Goal: Contribute content

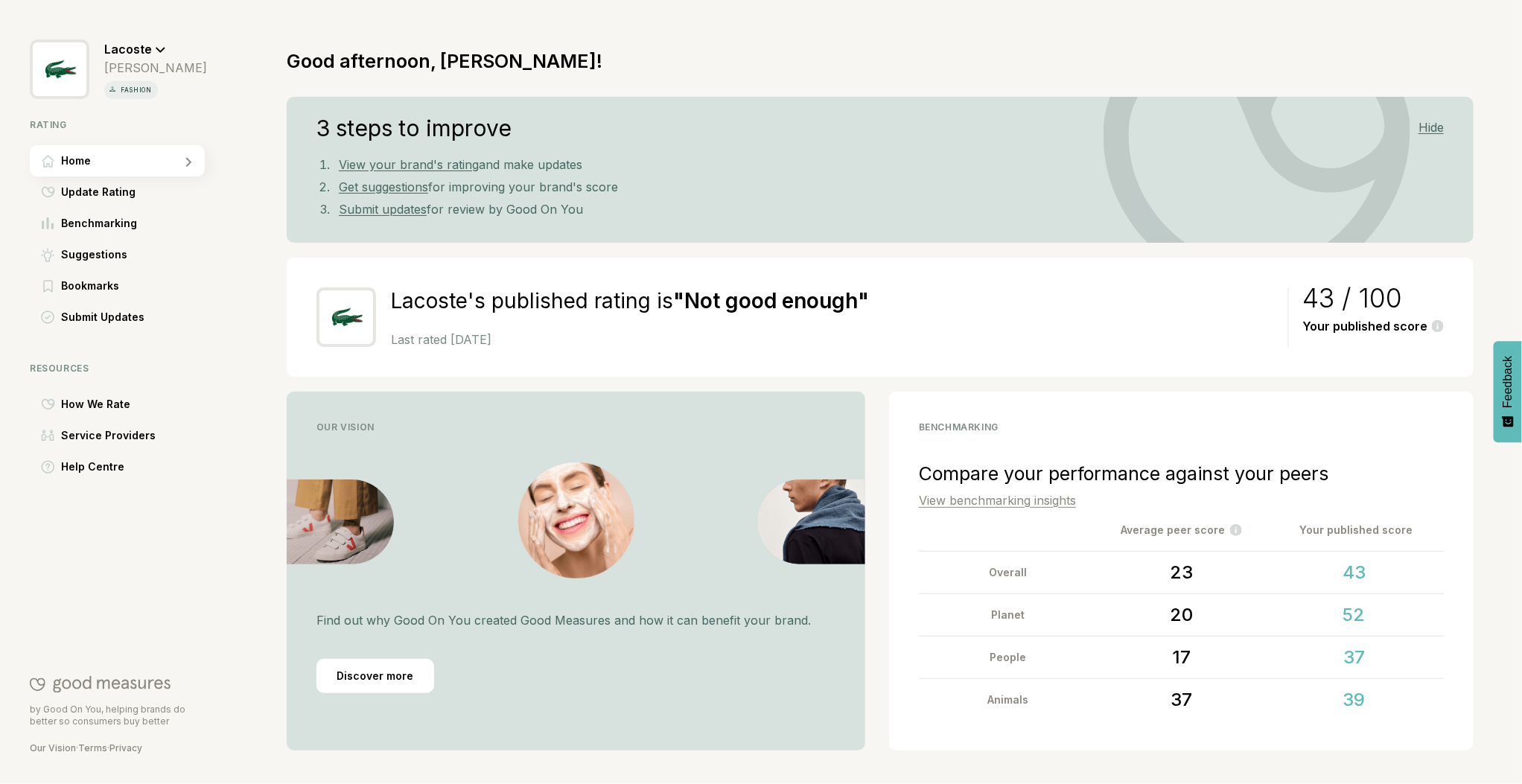
click at [1018, 501] on link "View benchmarking insights" at bounding box center [997, 500] width 157 height 15
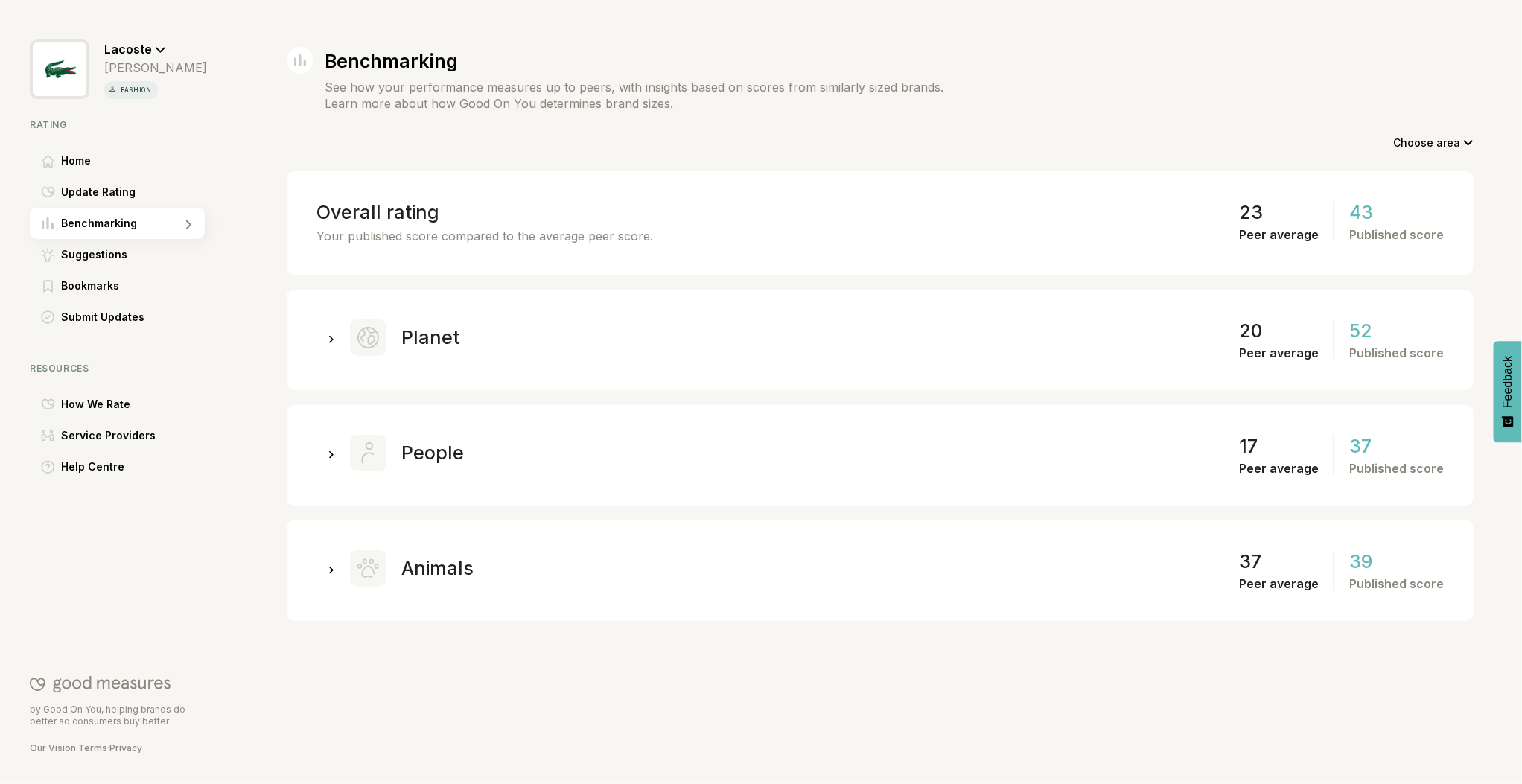
click at [329, 339] on icon at bounding box center [332, 339] width 5 height 8
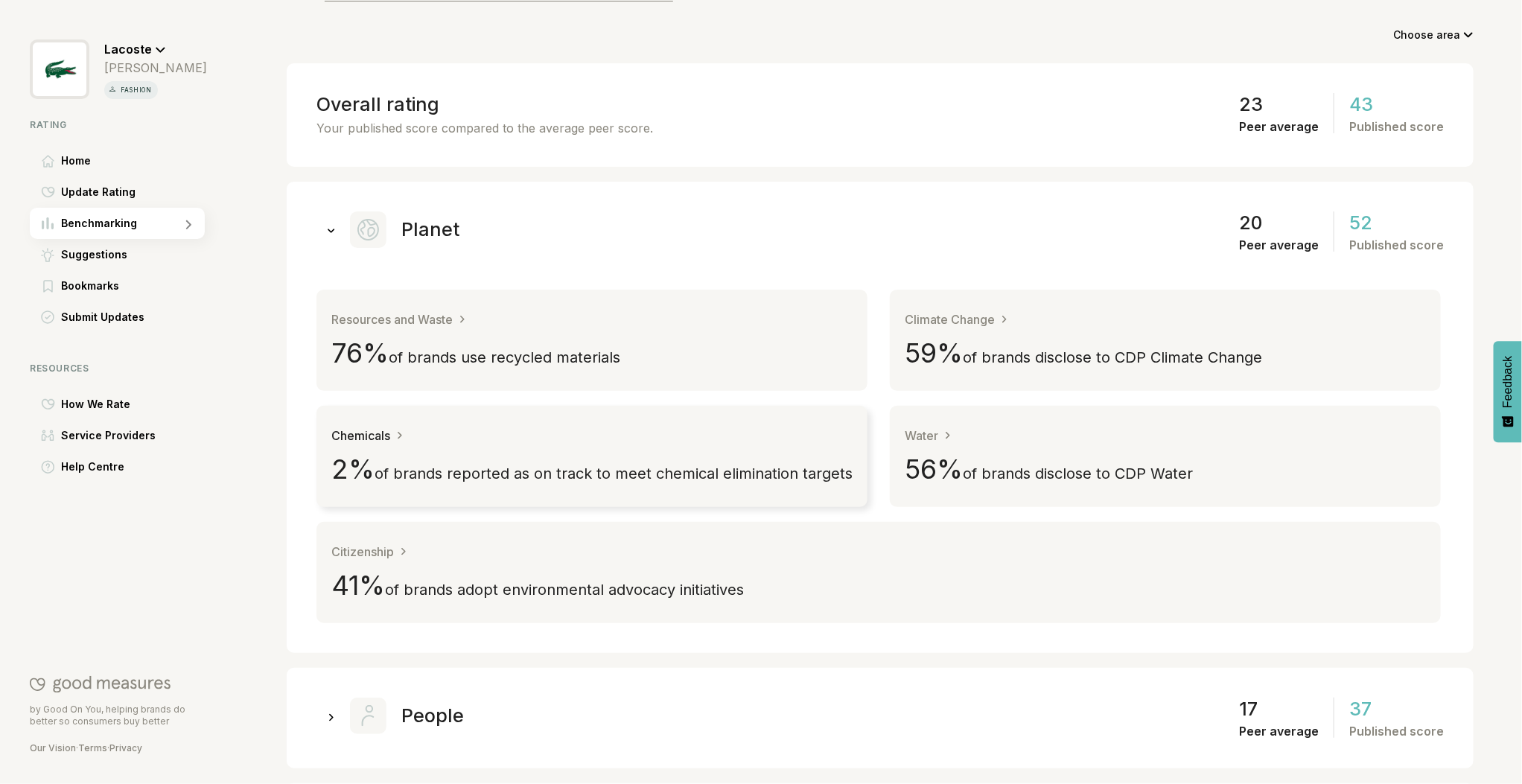
scroll to position [110, 0]
click at [402, 313] on div "Resources and Waste" at bounding box center [399, 317] width 136 height 15
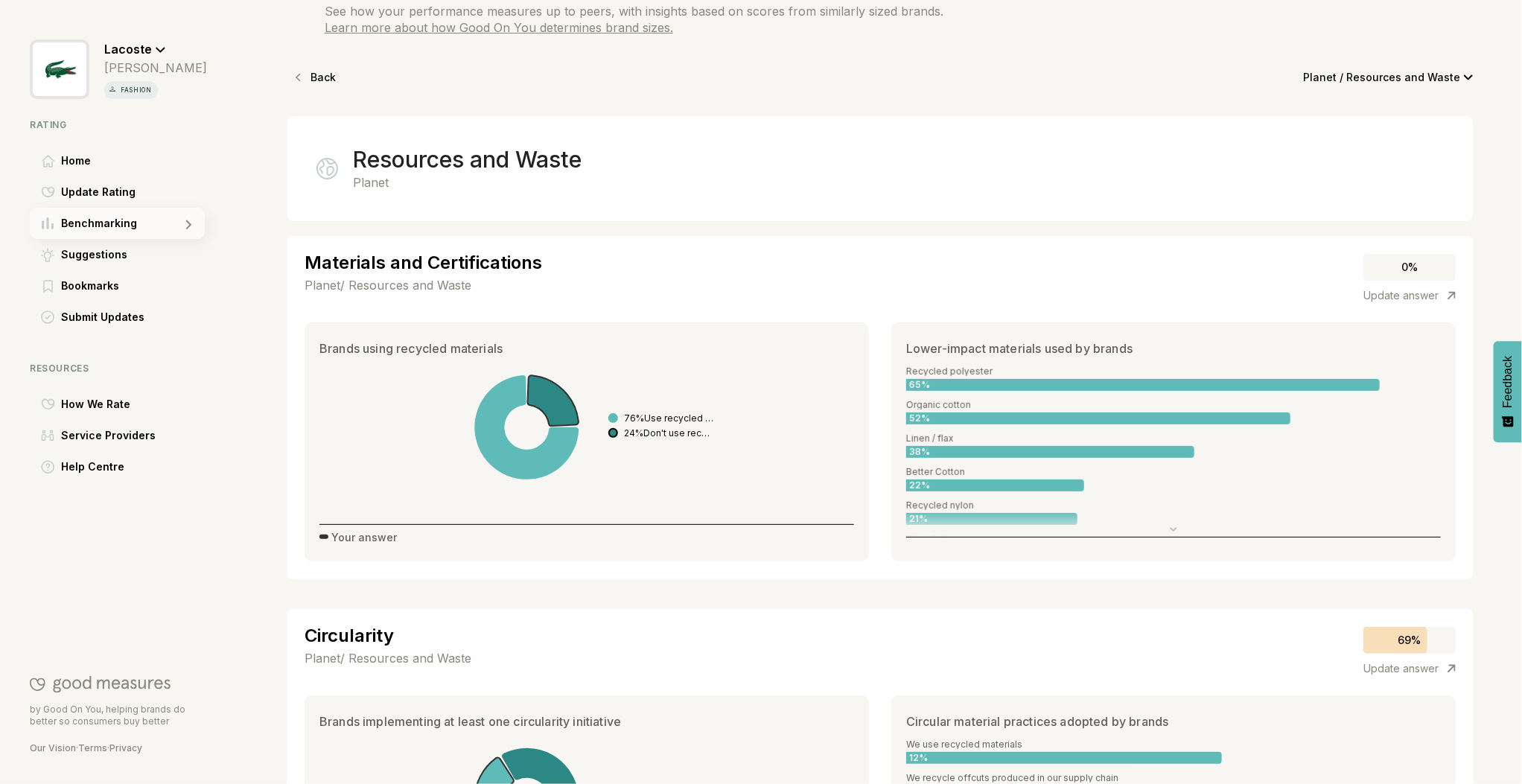
scroll to position [59, 0]
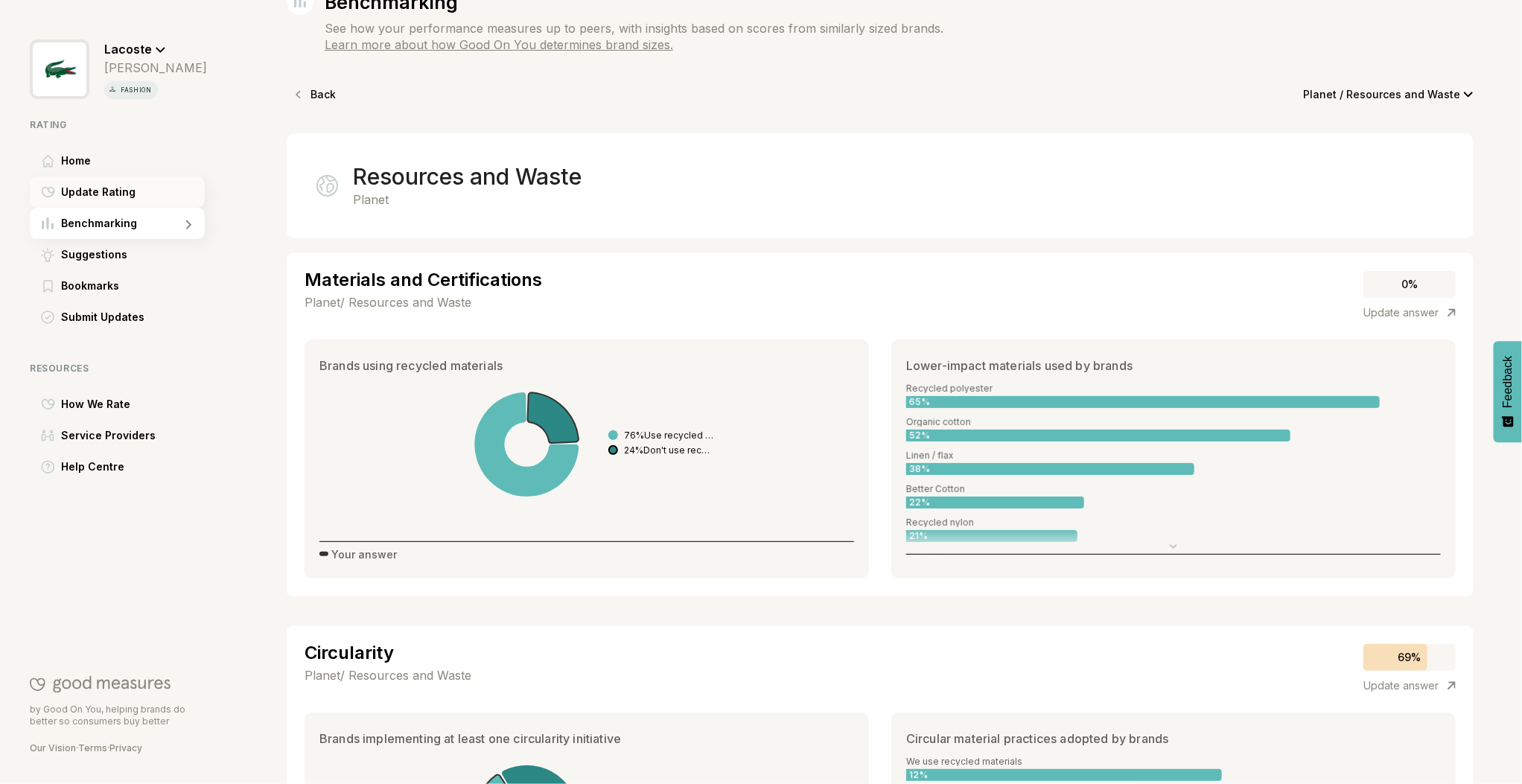
click at [97, 189] on span "Update Rating" at bounding box center [98, 192] width 75 height 18
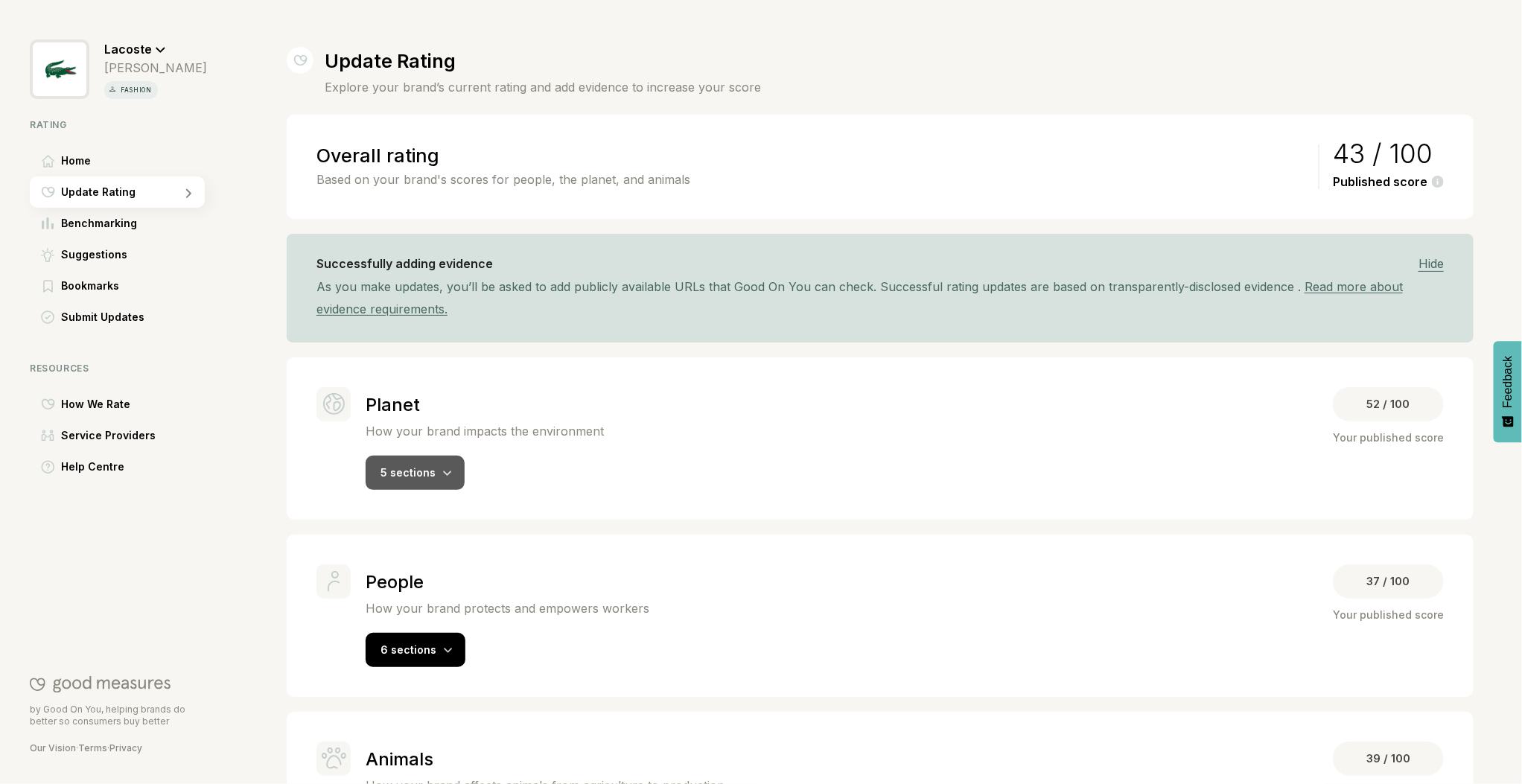
click at [429, 471] on span "5 sections" at bounding box center [408, 472] width 55 height 12
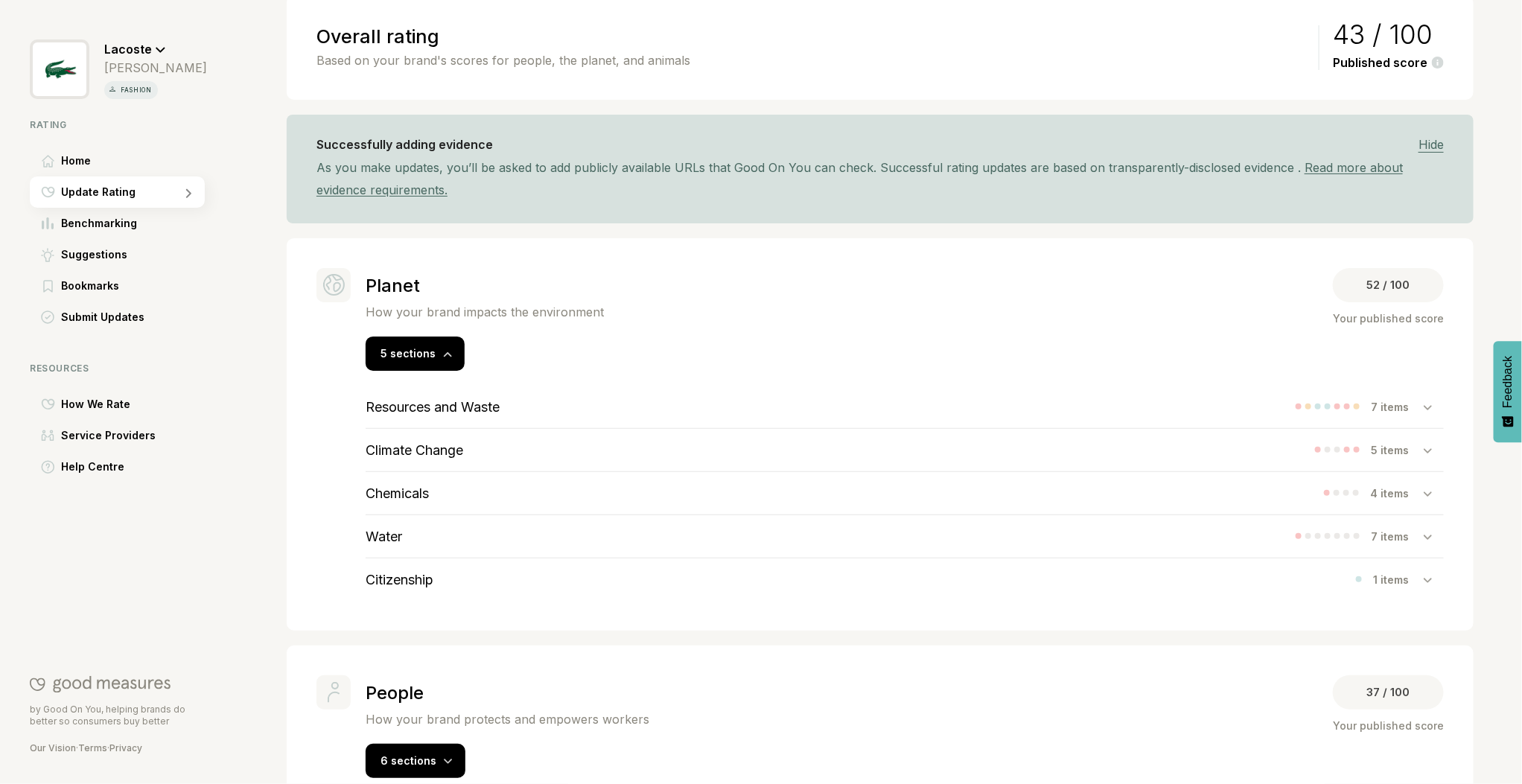
scroll to position [185, 0]
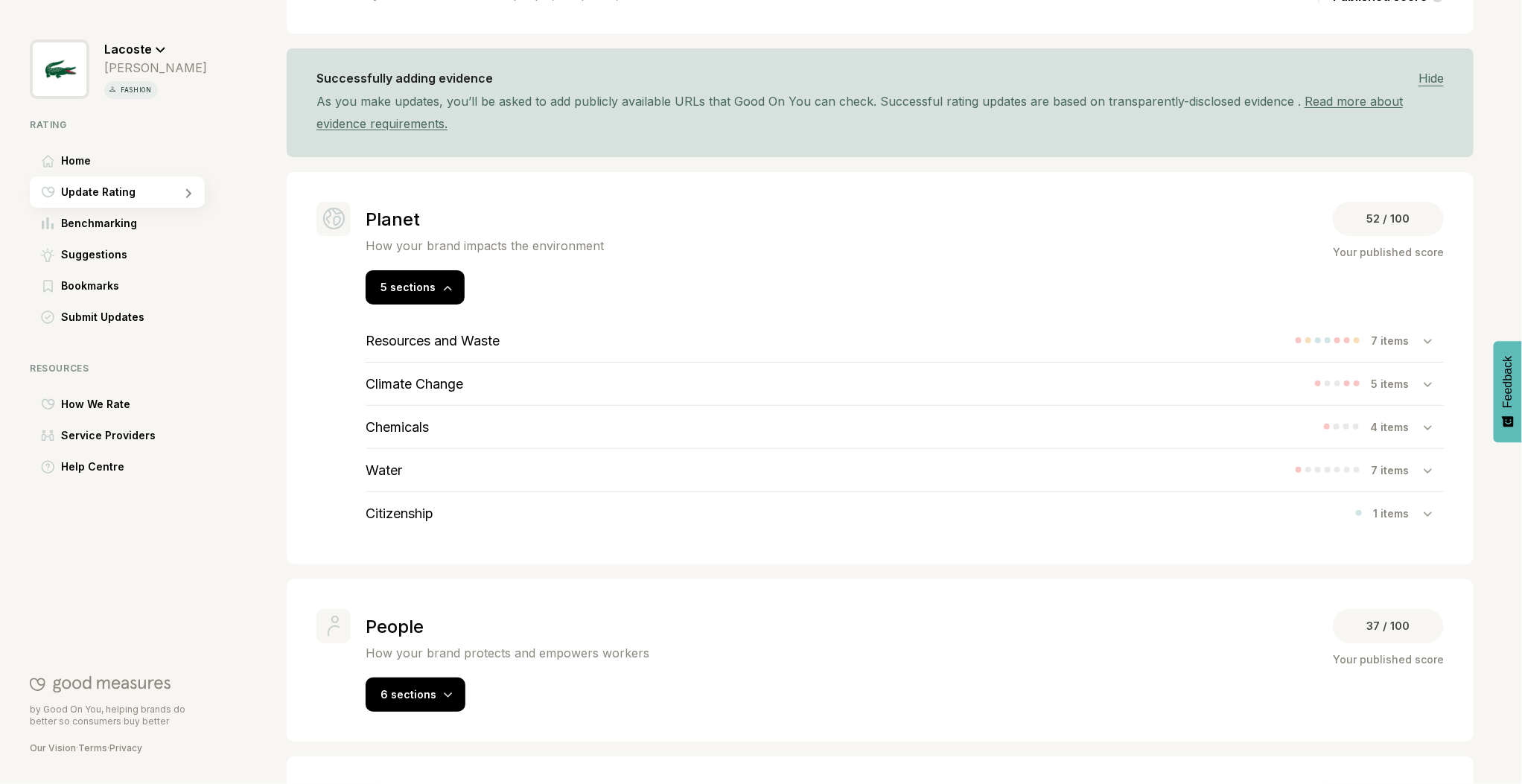
click at [482, 346] on h3 "Resources and Waste" at bounding box center [432, 340] width 134 height 16
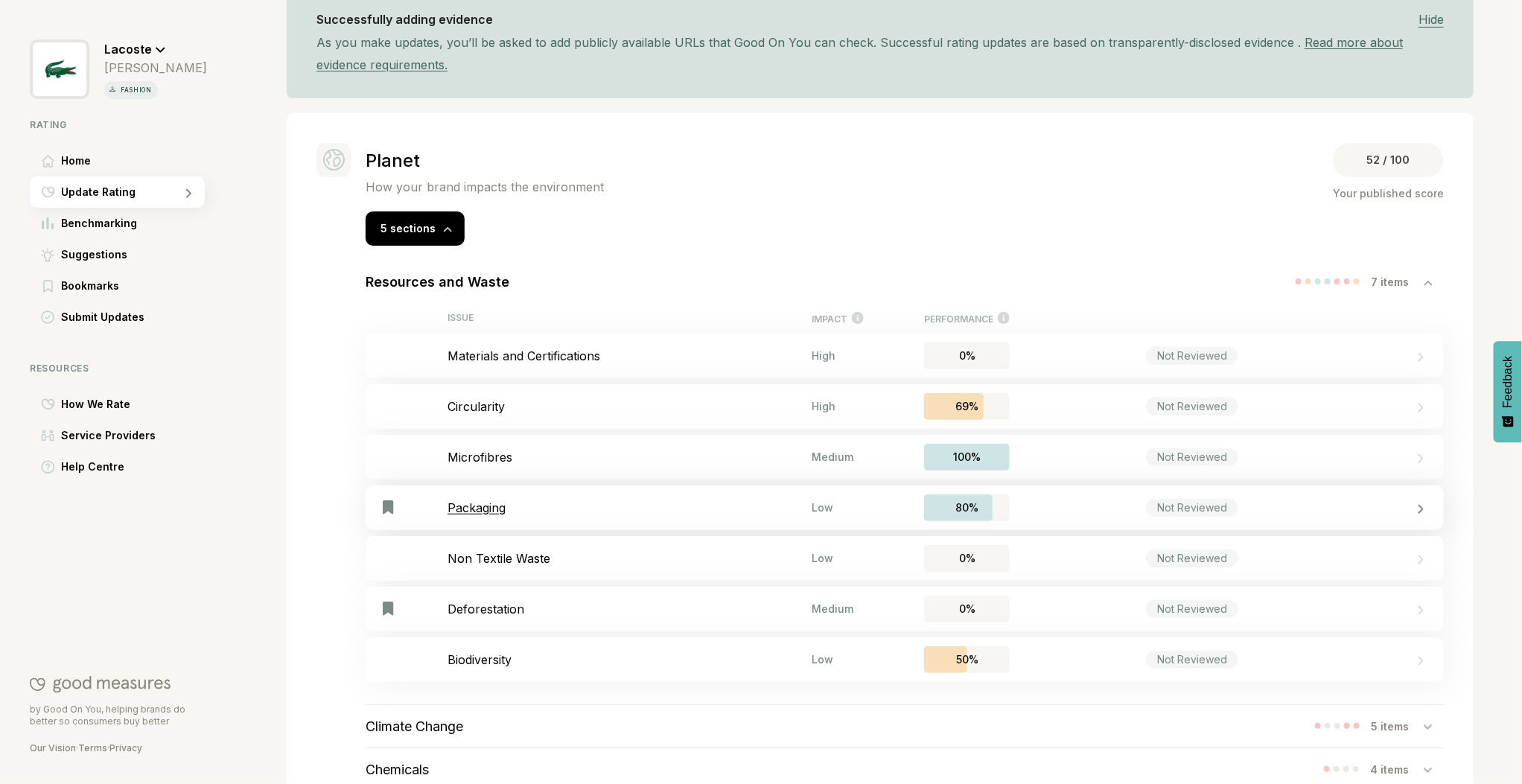
scroll to position [260, 0]
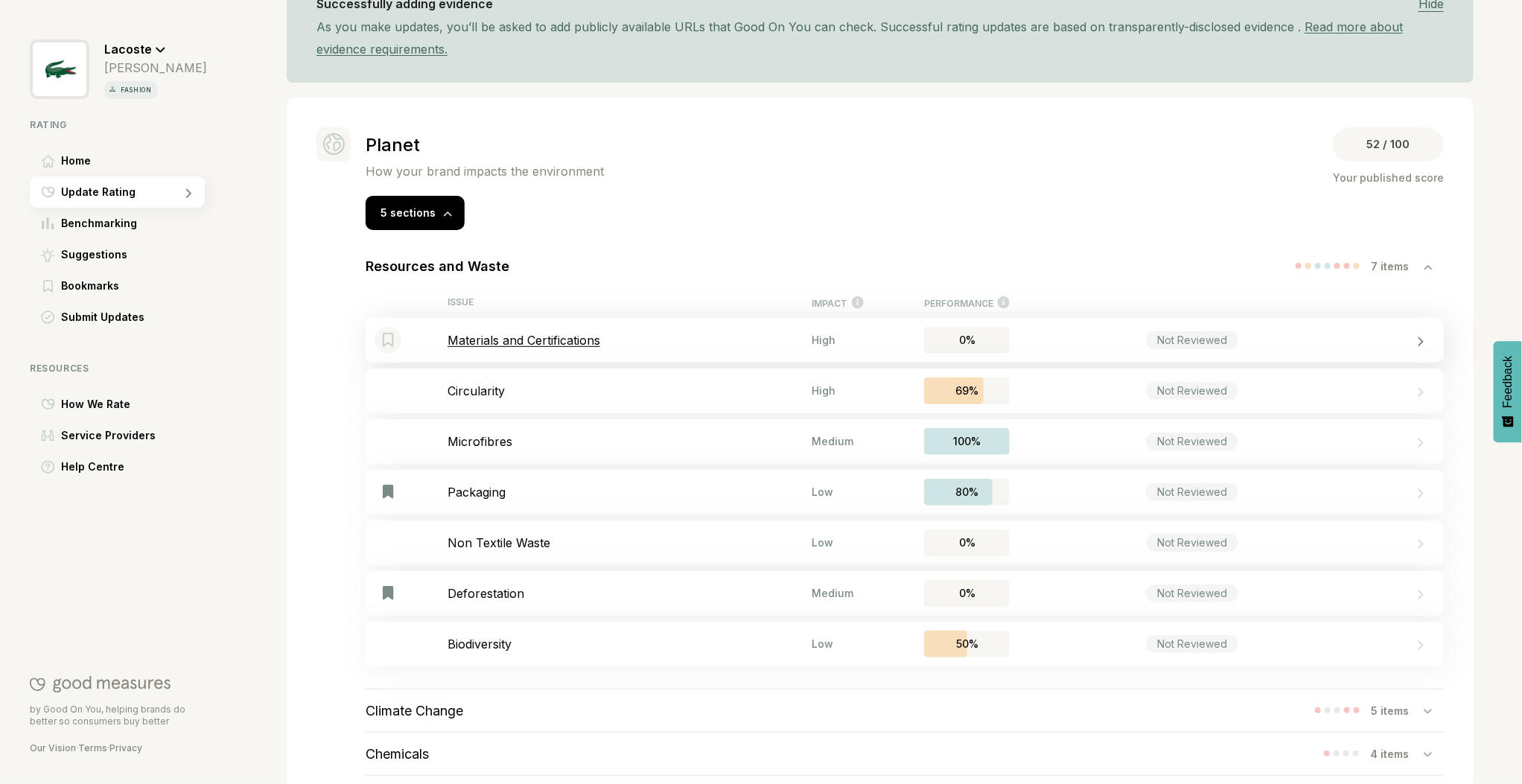
click at [575, 342] on p "Materials and Certifications" at bounding box center [629, 339] width 364 height 15
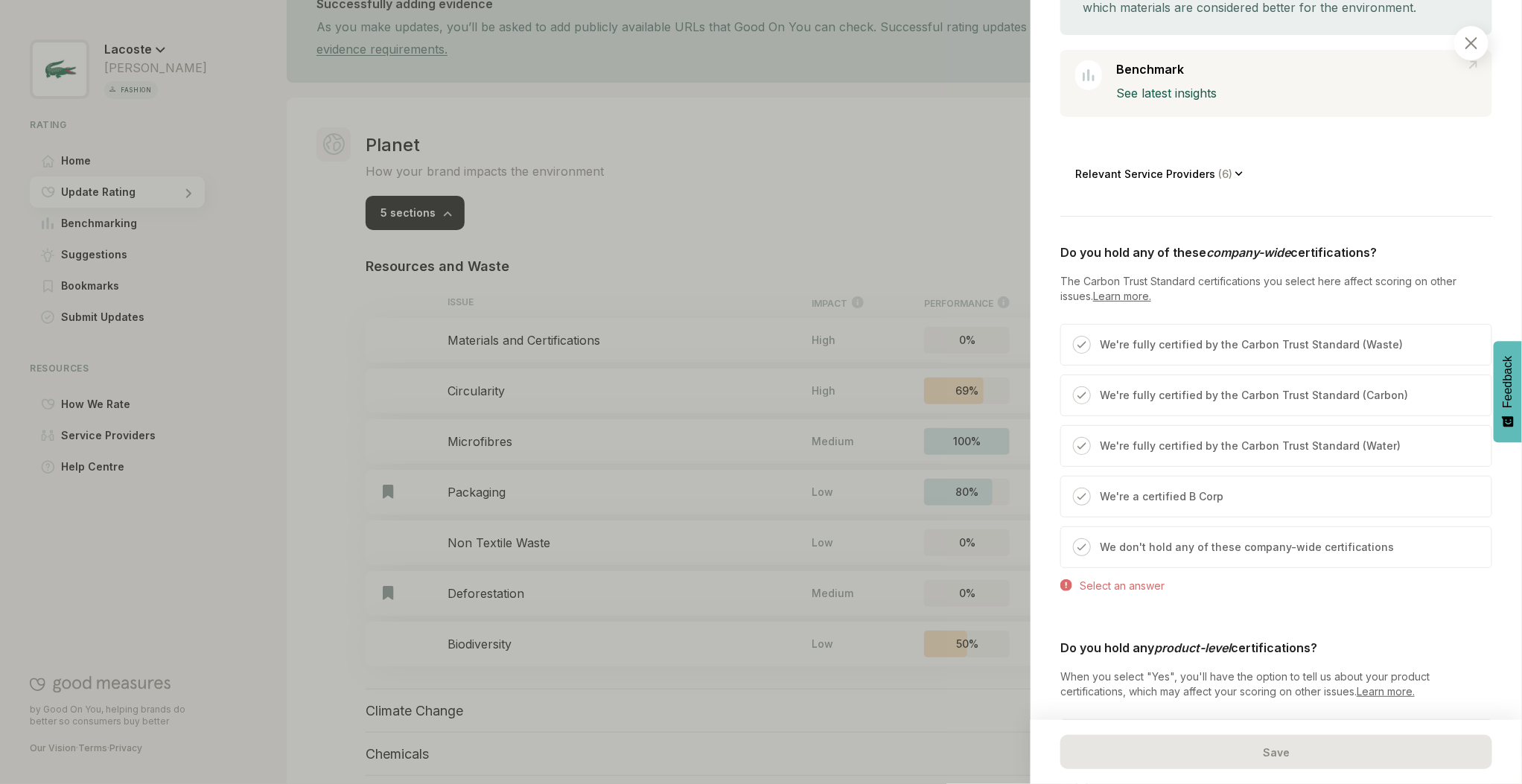
scroll to position [467, 0]
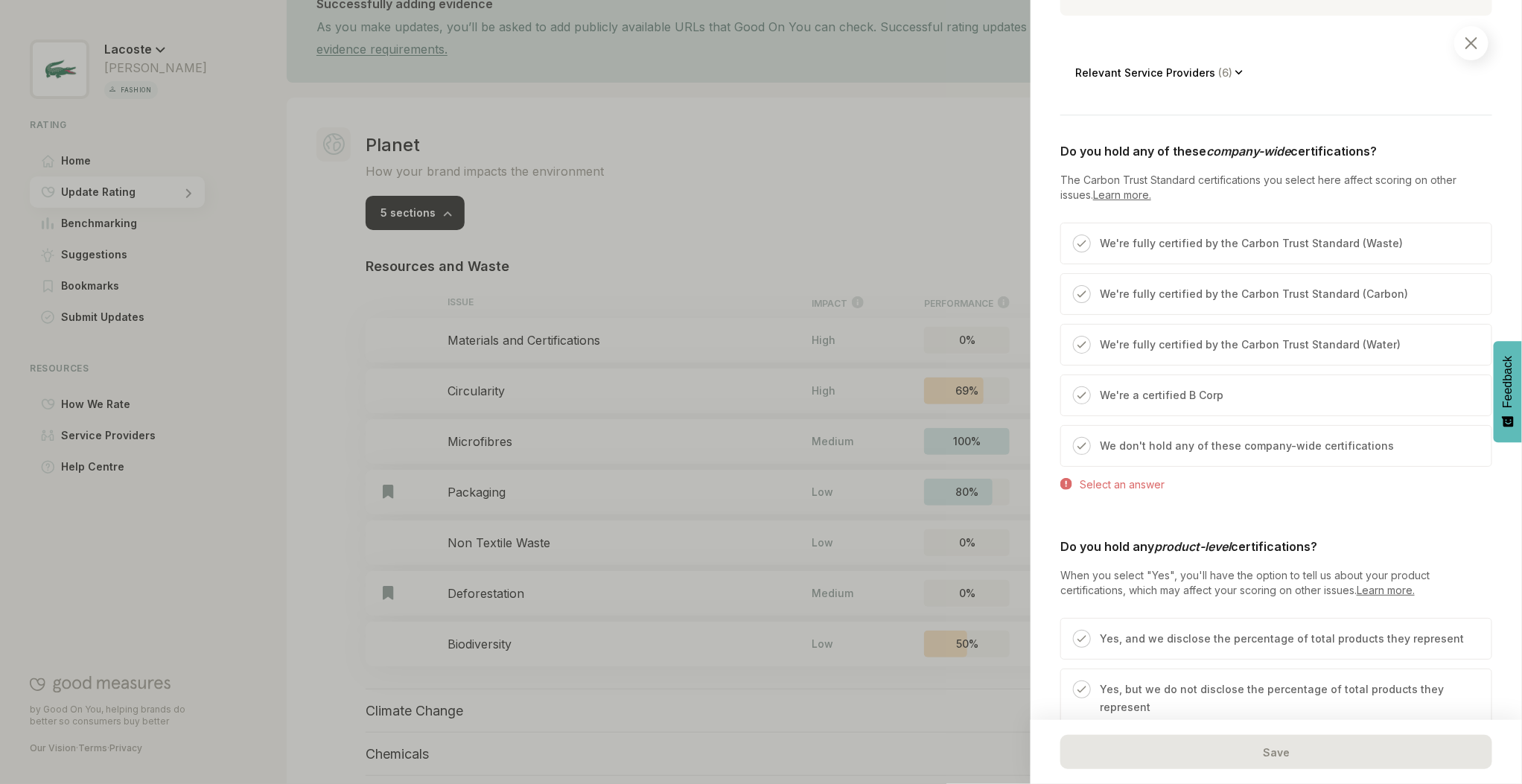
click at [1086, 393] on img at bounding box center [1082, 396] width 9 height 9
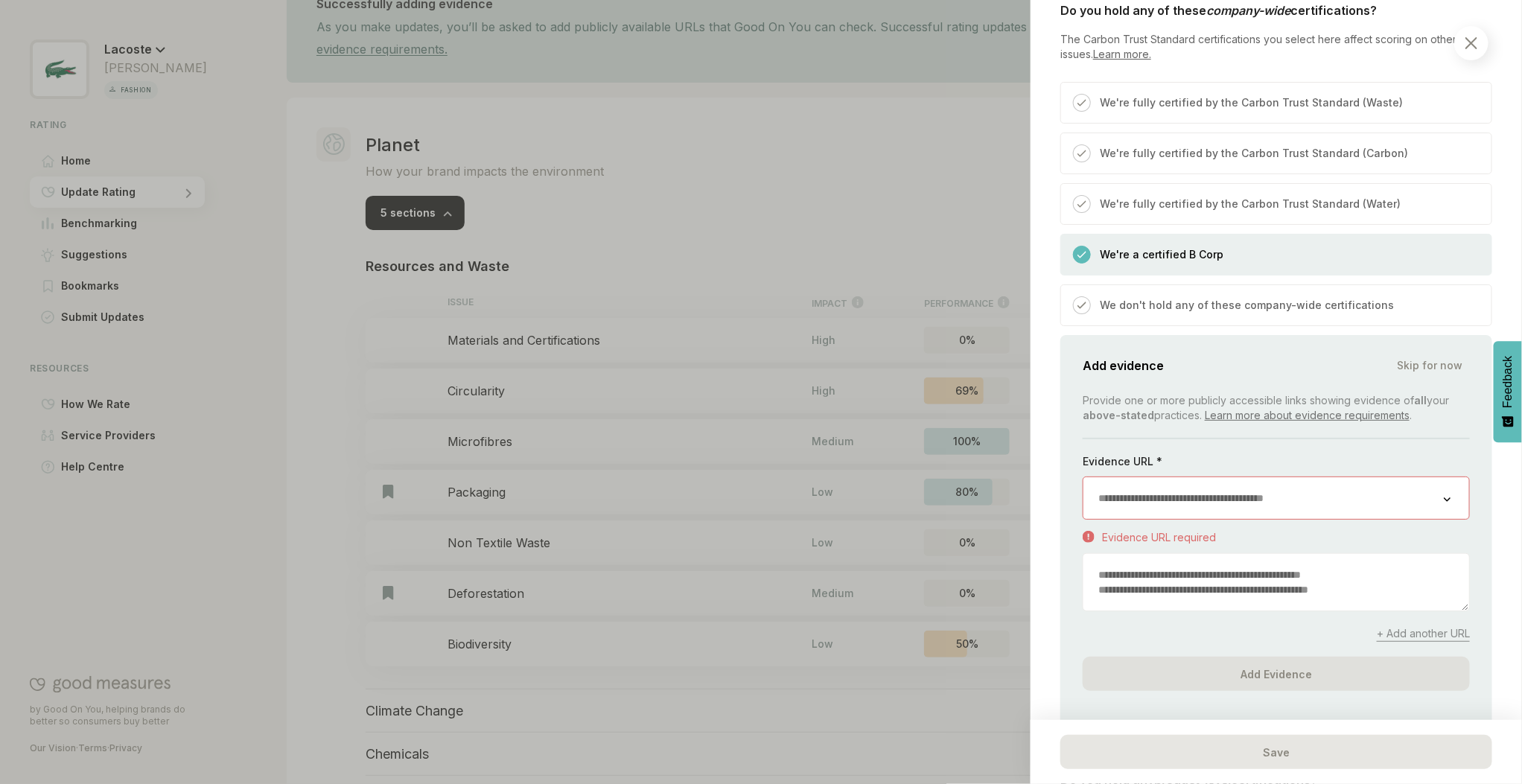
scroll to position [609, 0]
click at [1141, 495] on input "url" at bounding box center [1263, 496] width 361 height 42
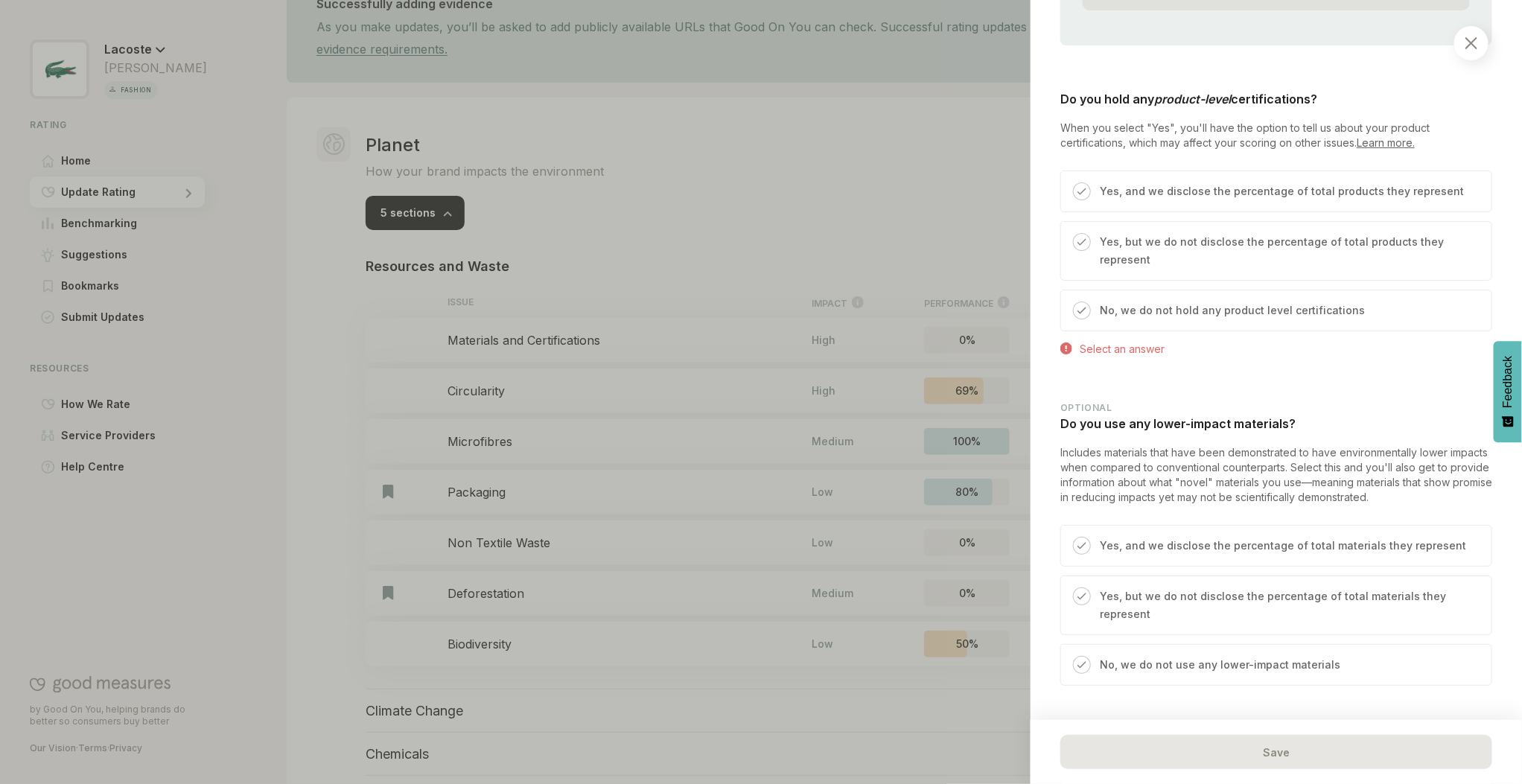
scroll to position [1425, 0]
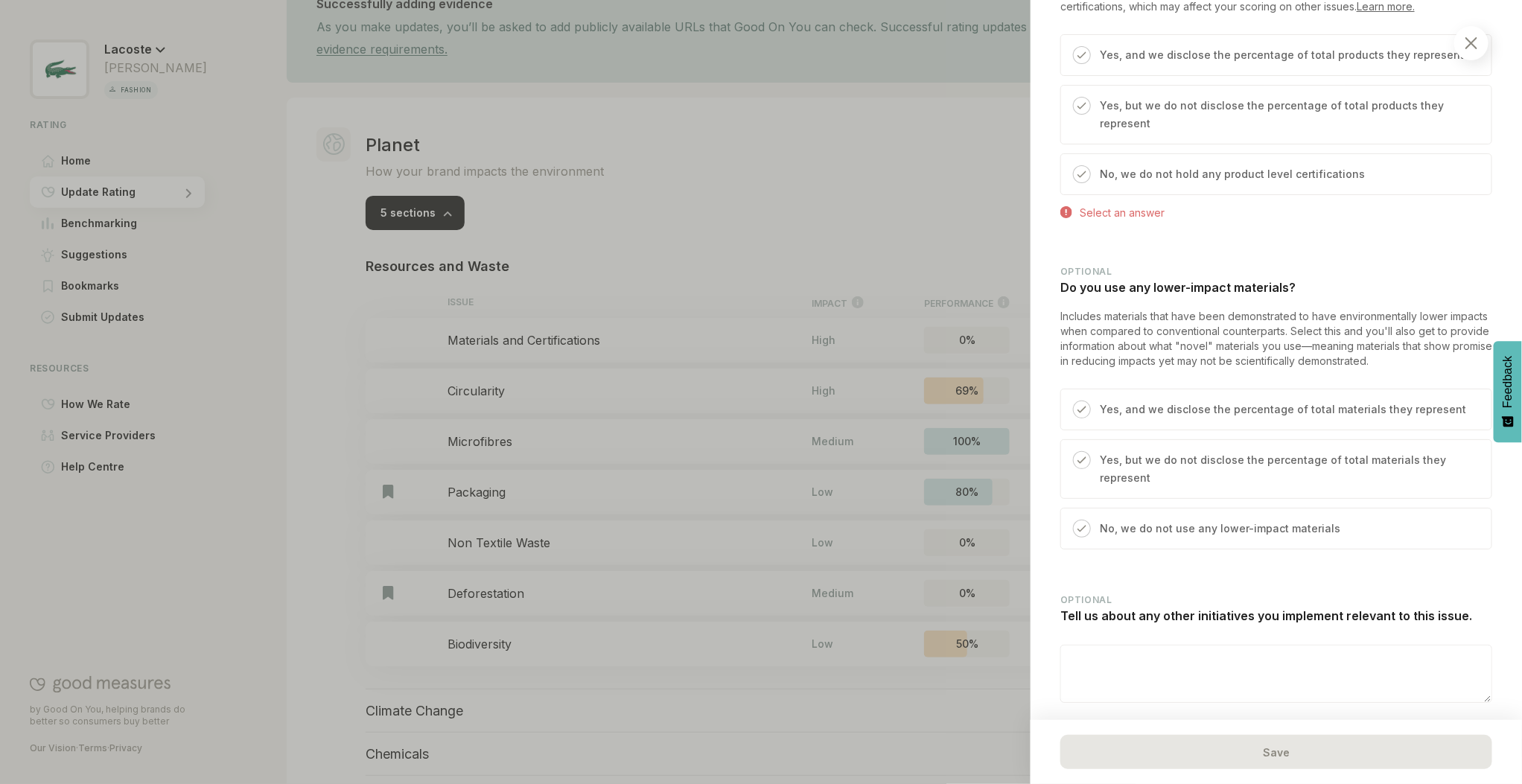
click at [1472, 49] on div at bounding box center [1471, 43] width 34 height 34
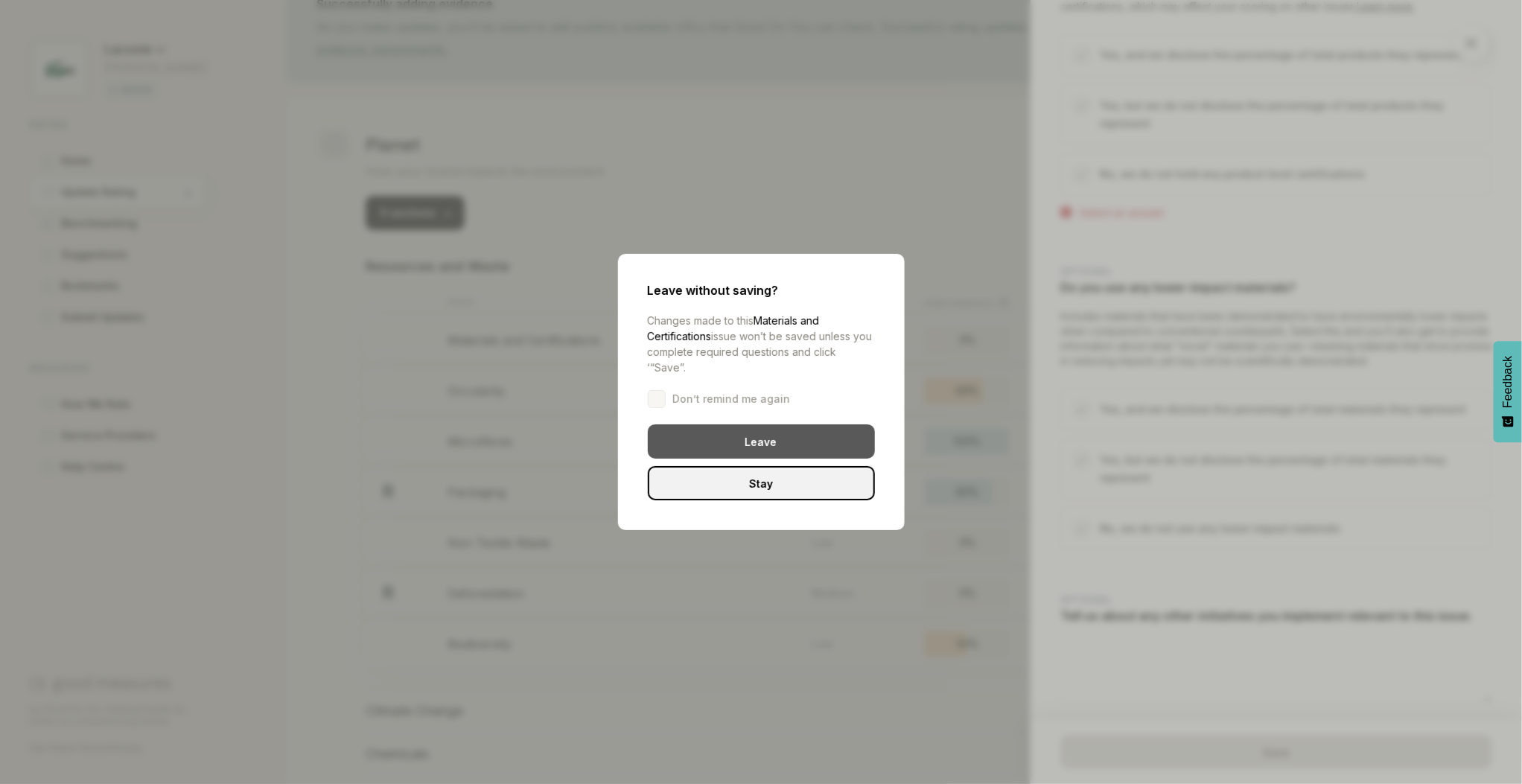
click at [743, 443] on div "Leave" at bounding box center [761, 441] width 227 height 34
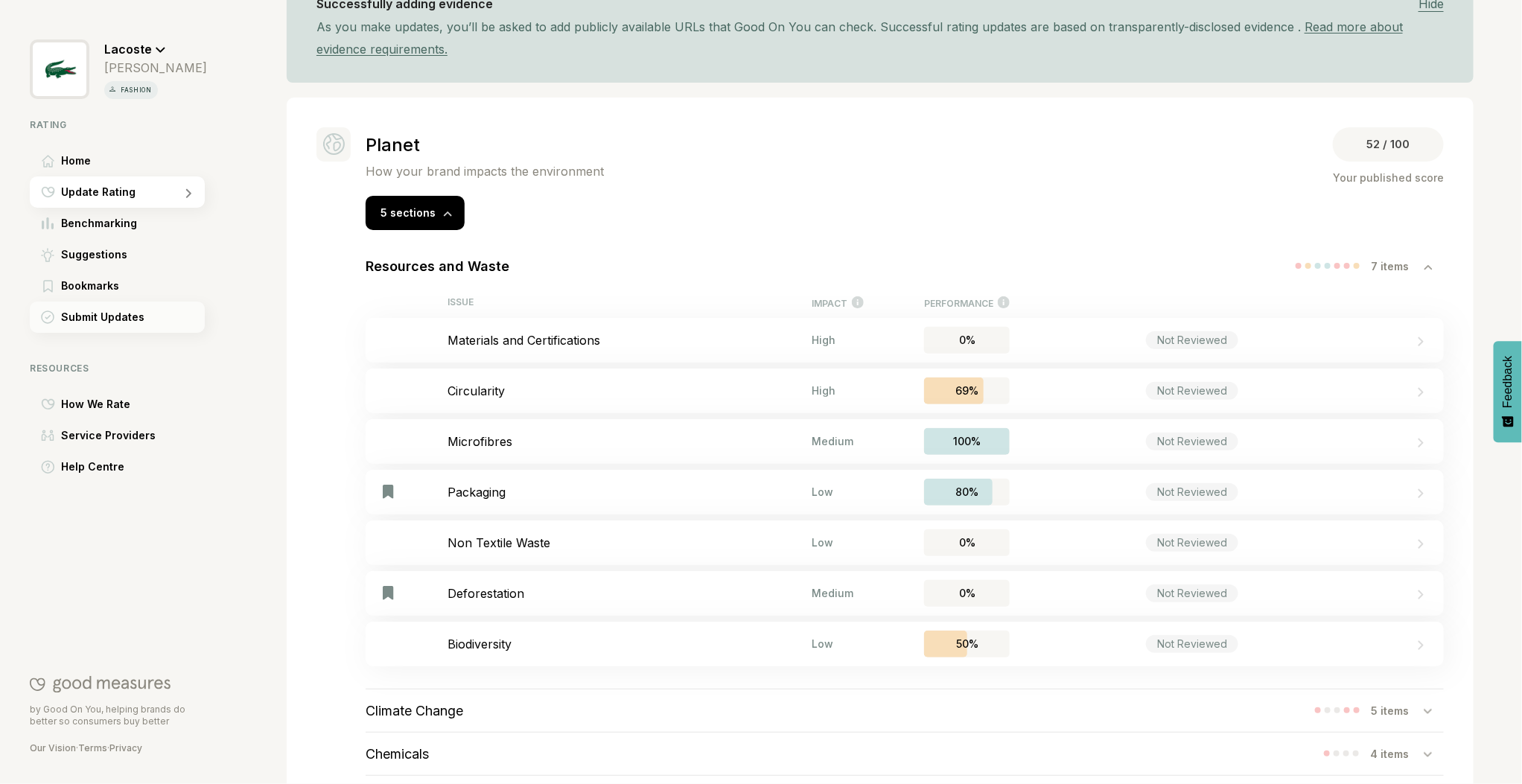
click at [100, 317] on span "Submit Updates" at bounding box center [103, 317] width 83 height 18
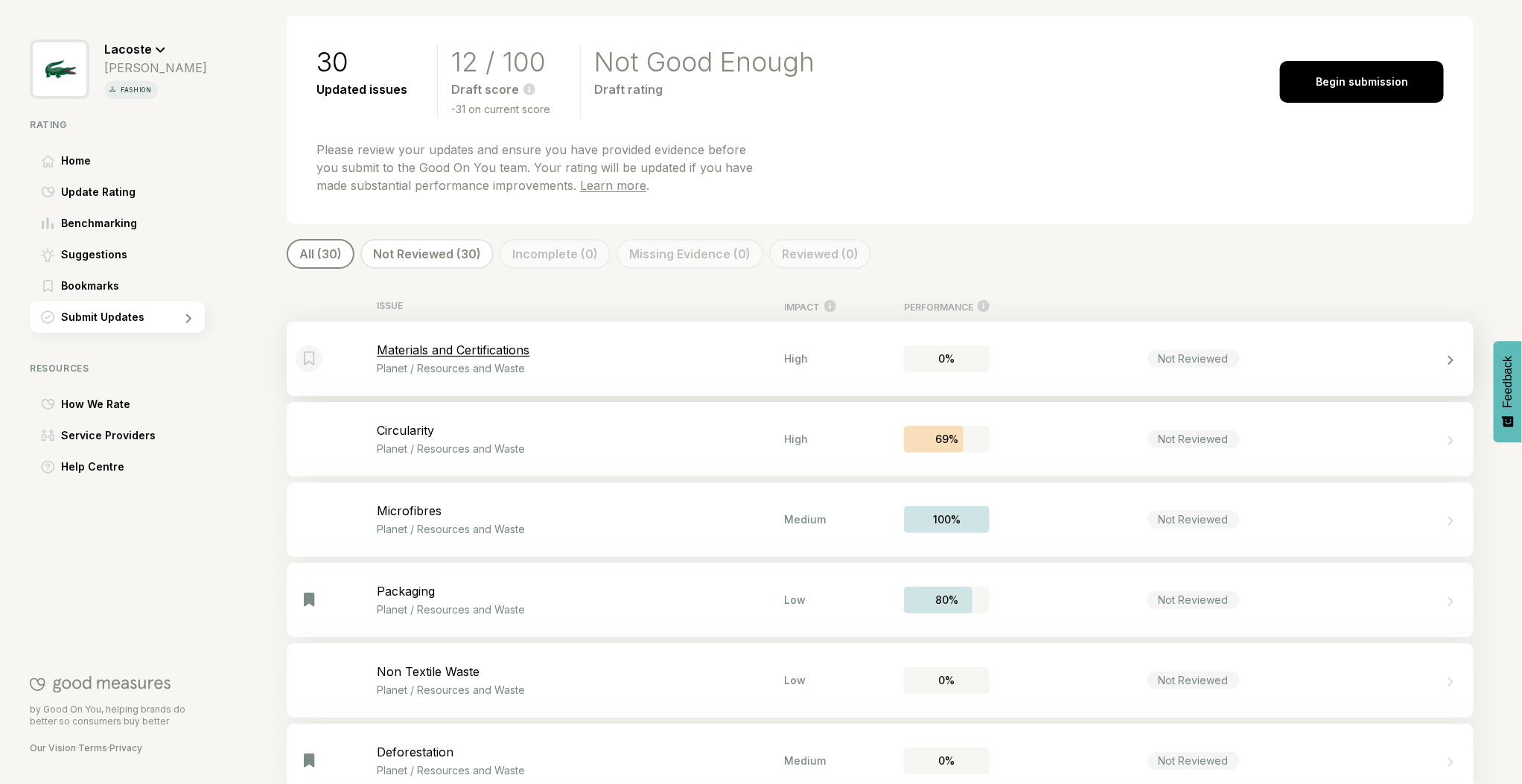
scroll to position [101, 0]
click at [116, 191] on span "Update Rating" at bounding box center [98, 192] width 75 height 18
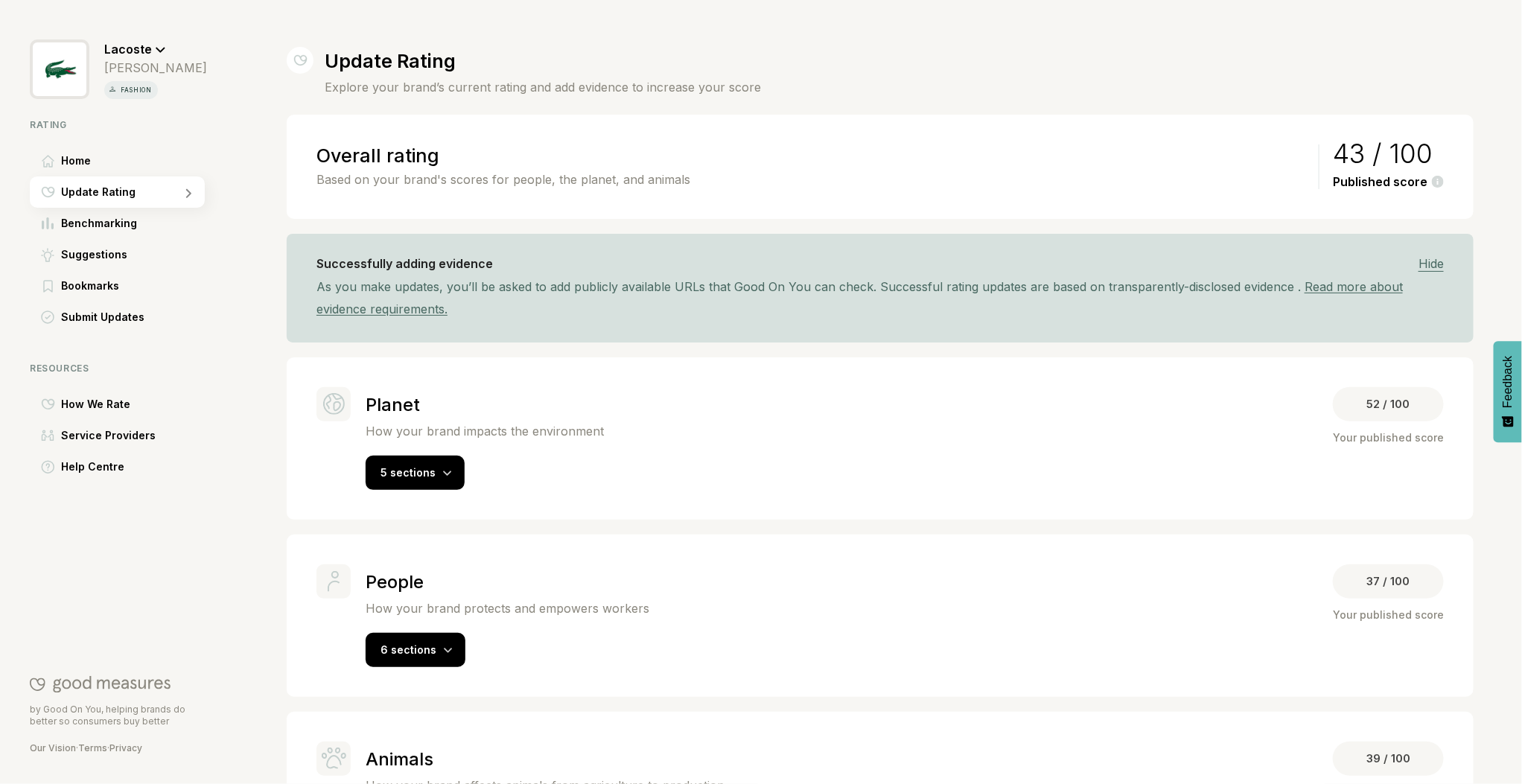
scroll to position [103, 0]
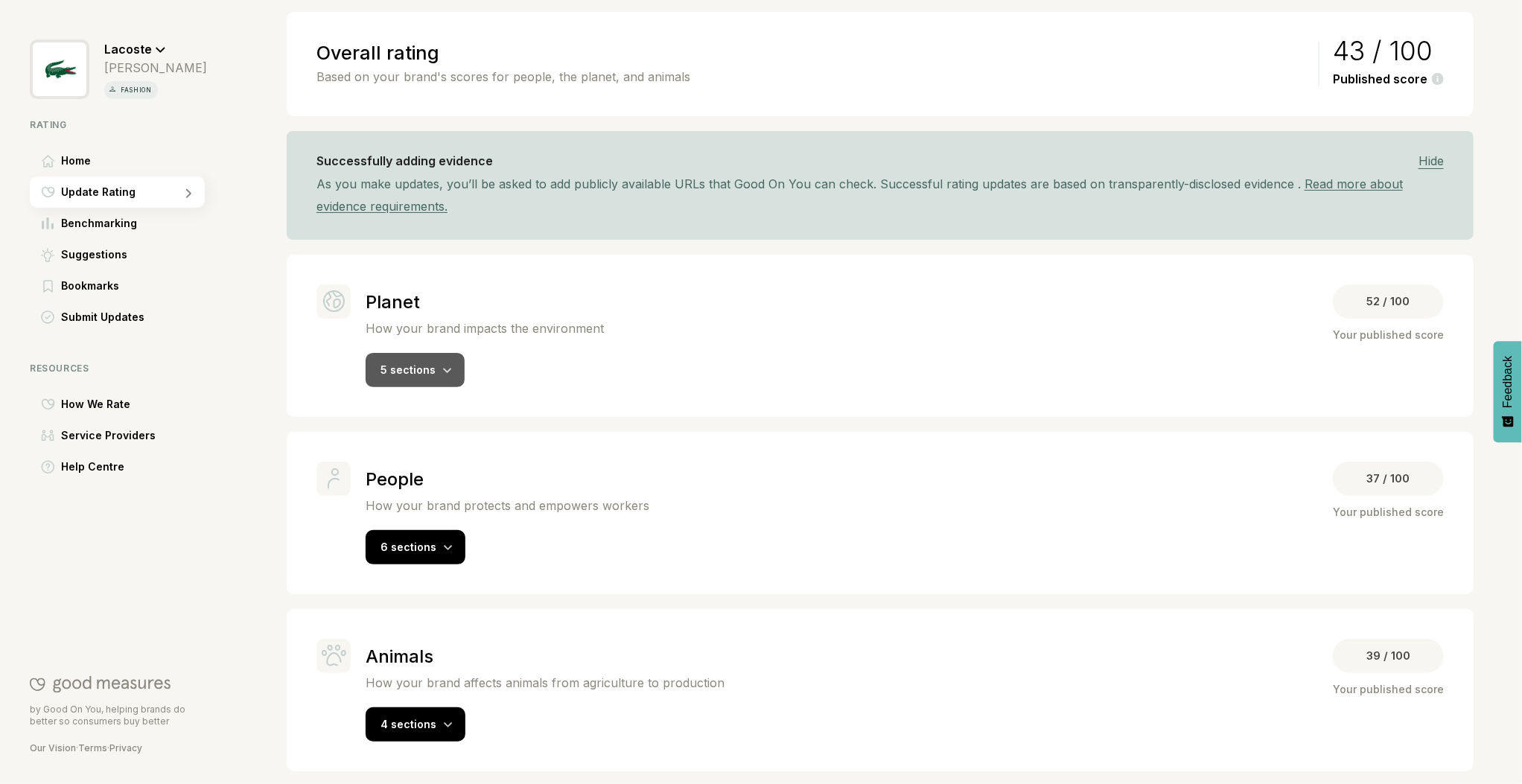
click at [420, 367] on span "5 sections" at bounding box center [408, 369] width 55 height 12
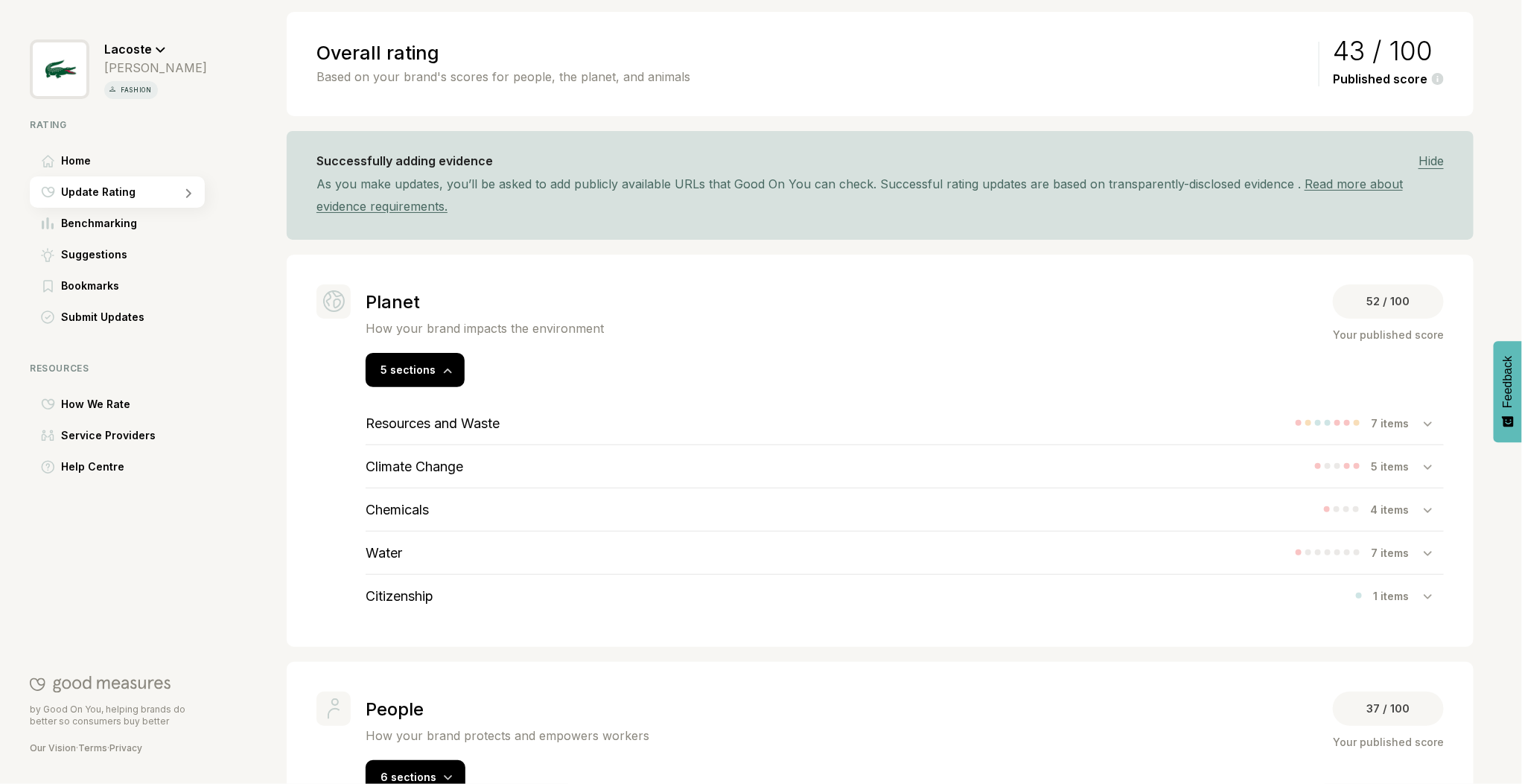
click at [432, 422] on h3 "Resources and Waste" at bounding box center [432, 424] width 134 height 16
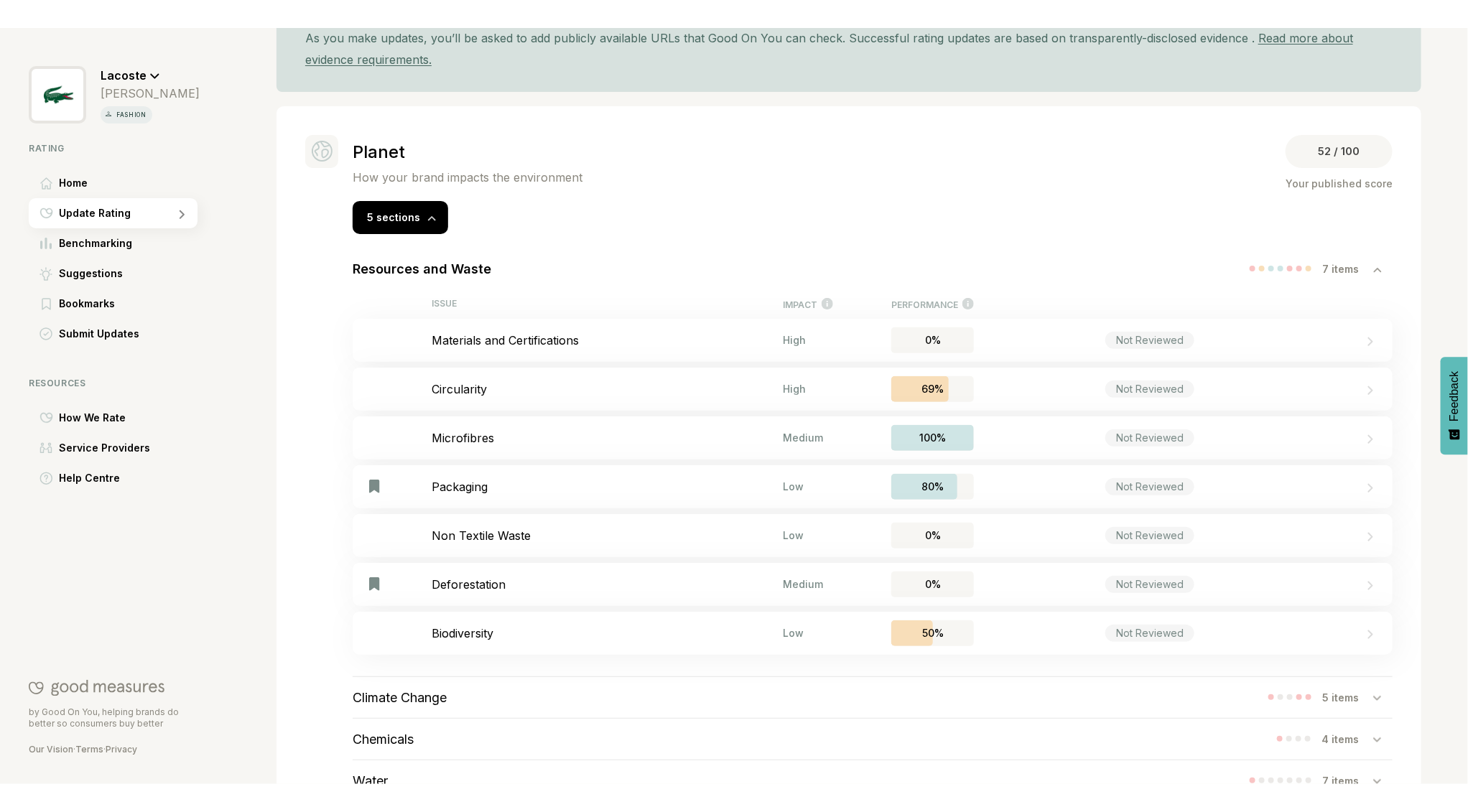
scroll to position [258, 0]
